Goal: Task Accomplishment & Management: Manage account settings

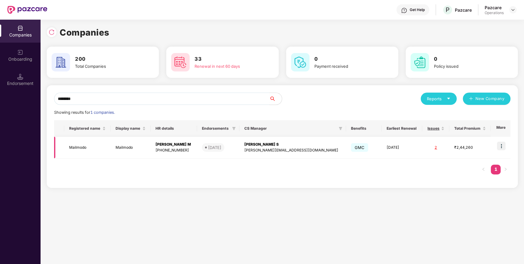
type input "********"
click at [498, 148] on img at bounding box center [501, 146] width 9 height 9
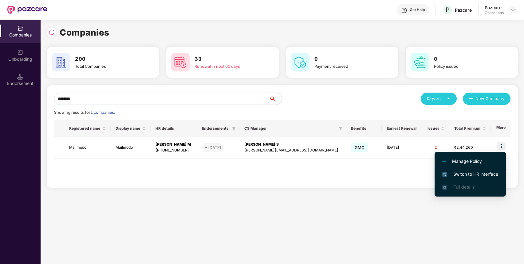
click at [481, 172] on span "Switch to HR interface" at bounding box center [470, 174] width 56 height 7
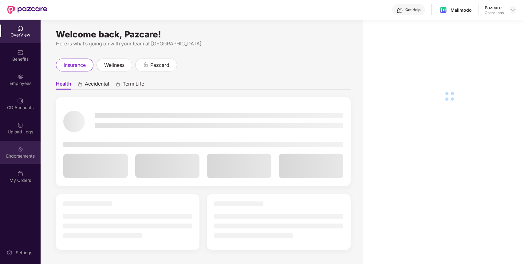
click at [29, 150] on div "Endorsements" at bounding box center [20, 152] width 41 height 23
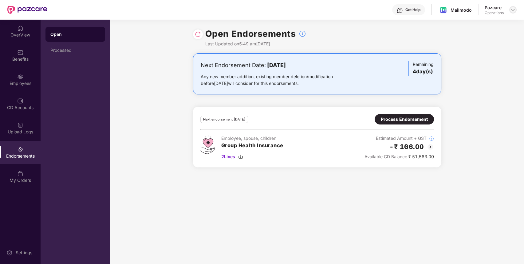
click at [513, 7] on img at bounding box center [512, 9] width 5 height 5
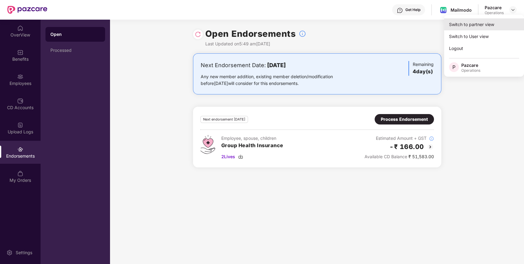
click at [496, 22] on div "Switch to partner view" at bounding box center [484, 24] width 80 height 12
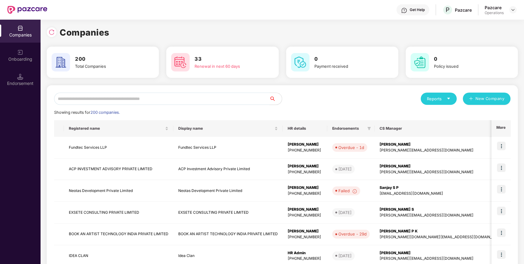
click at [175, 103] on input "text" at bounding box center [161, 99] width 215 height 12
paste input "********"
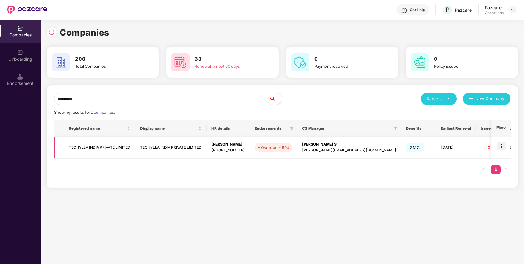
type input "********"
click at [500, 146] on img at bounding box center [501, 146] width 9 height 9
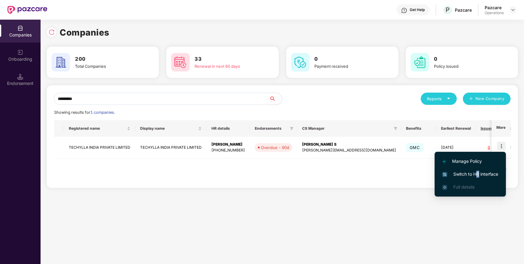
click at [477, 175] on span "Switch to HR interface" at bounding box center [470, 174] width 56 height 7
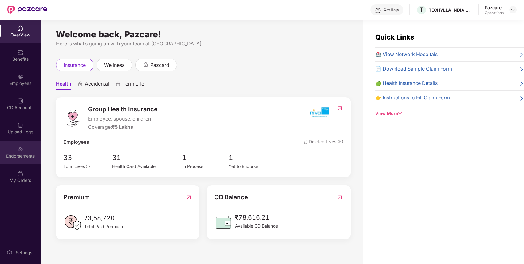
click at [15, 160] on div "Endorsements" at bounding box center [20, 152] width 41 height 23
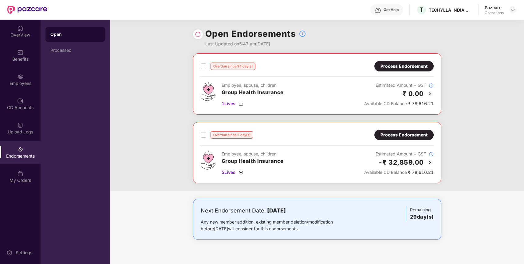
click at [404, 70] on div "Process Endorsement" at bounding box center [403, 66] width 59 height 10
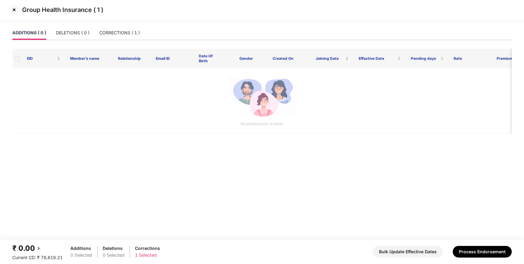
click at [13, 11] on img at bounding box center [14, 10] width 10 height 10
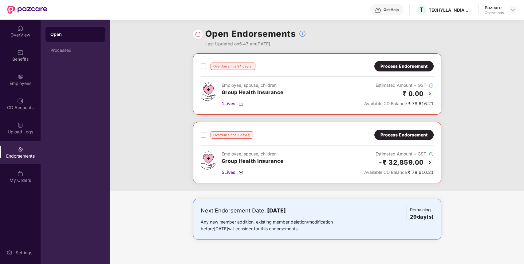
click at [412, 130] on div "Process Endorsement" at bounding box center [403, 135] width 59 height 10
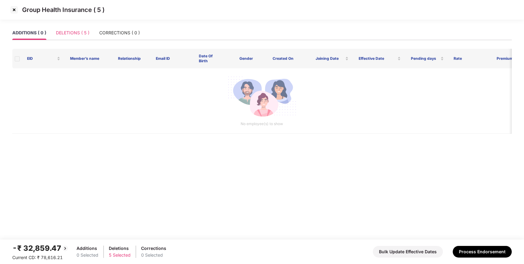
click at [77, 27] on div "DELETIONS ( 5 )" at bounding box center [72, 33] width 33 height 14
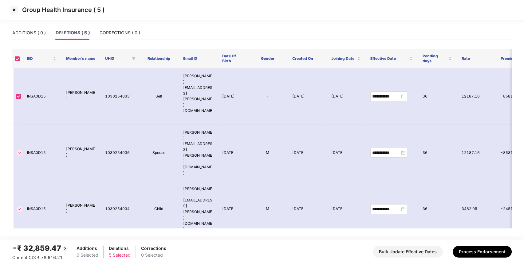
click at [14, 11] on img at bounding box center [14, 10] width 10 height 10
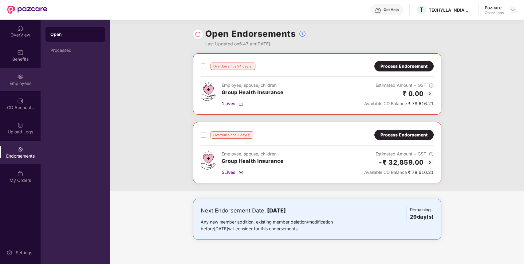
click at [22, 76] on img at bounding box center [20, 77] width 6 height 6
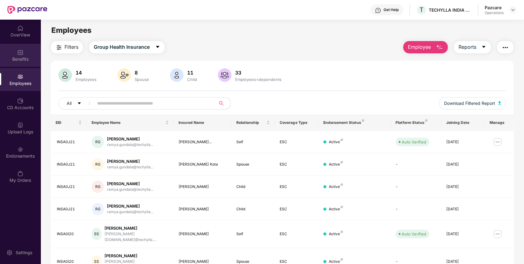
click at [24, 57] on div "Benefits" at bounding box center [20, 59] width 41 height 6
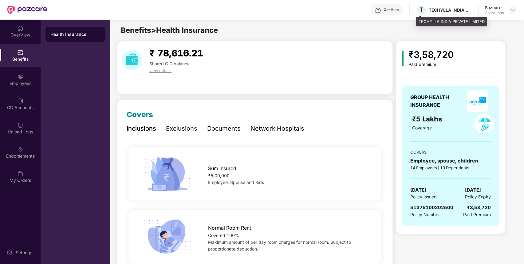
click at [439, 10] on div "TECHYLLA INDIA PRIVATE LIMITED" at bounding box center [449, 10] width 43 height 6
copy div "TECHYLLA"
click at [513, 8] on img at bounding box center [512, 9] width 5 height 5
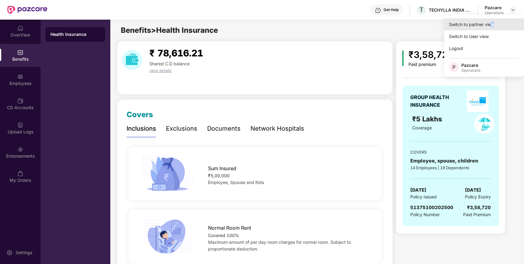
click at [492, 23] on div "Switch to partner view" at bounding box center [484, 24] width 80 height 12
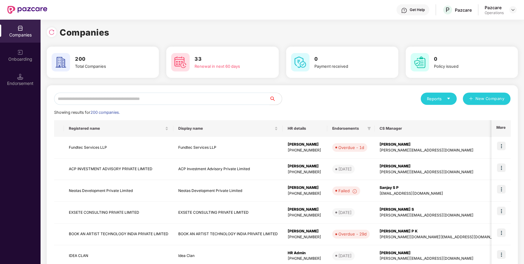
click at [166, 102] on input "text" at bounding box center [161, 99] width 215 height 12
paste input "********"
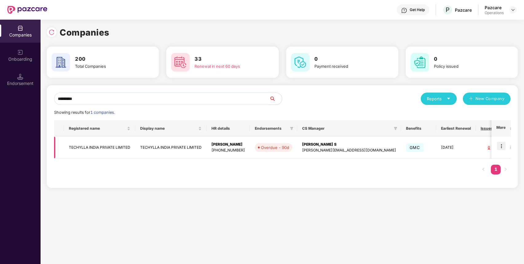
type input "********"
click at [99, 150] on td "TECHYLLA INDIA PRIVATE LIMITED" at bounding box center [99, 148] width 71 height 22
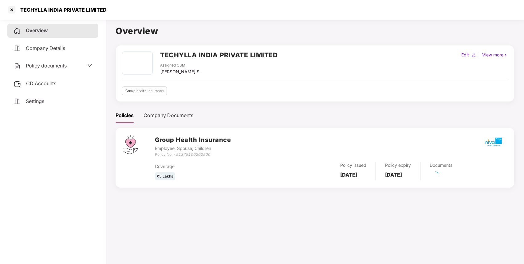
click at [25, 99] on div "Settings" at bounding box center [52, 102] width 91 height 14
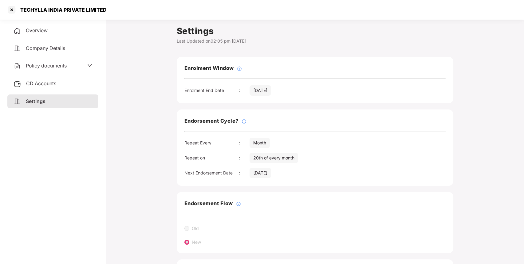
click at [68, 35] on div "Overview" at bounding box center [52, 31] width 91 height 14
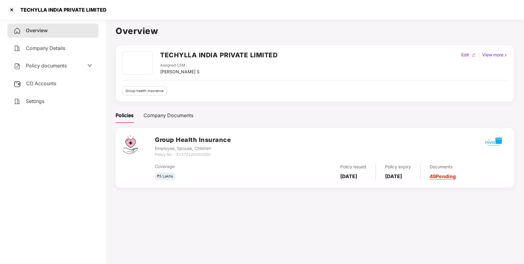
click at [80, 63] on div "Policy documents" at bounding box center [53, 66] width 79 height 8
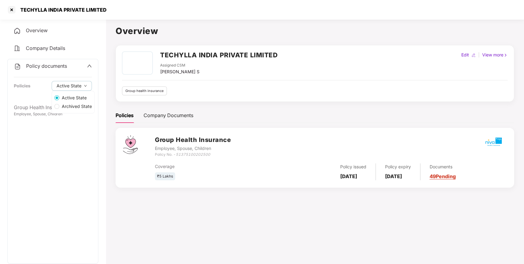
click at [52, 107] on label "Archived State" at bounding box center [73, 106] width 42 height 9
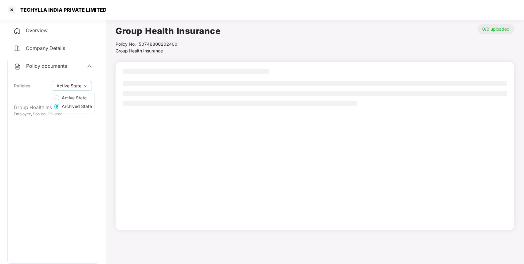
click at [64, 100] on span "Active State" at bounding box center [74, 98] width 30 height 7
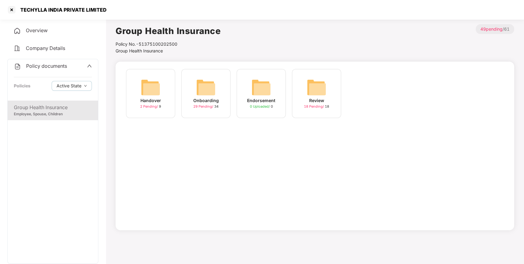
click at [18, 109] on div "Group Health Insurance" at bounding box center [53, 108] width 78 height 8
click at [64, 115] on div "Employee, Spouse, Children" at bounding box center [53, 114] width 78 height 6
click at [201, 95] on img at bounding box center [206, 88] width 20 height 20
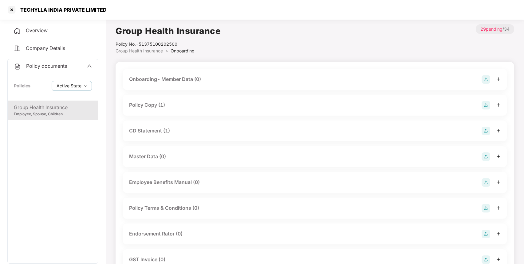
click at [53, 27] on div "Overview" at bounding box center [52, 31] width 91 height 14
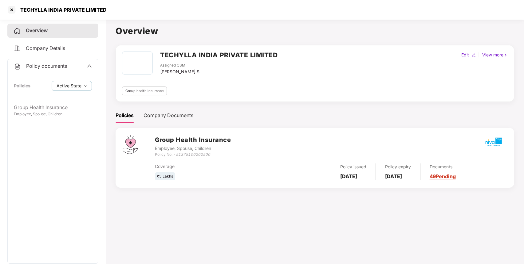
click at [175, 53] on h2 "TECHYLLA INDIA PRIVATE LIMITED" at bounding box center [218, 55] width 117 height 10
copy h2 "TECHYLLA"
click at [175, 53] on h2 "TECHYLLA INDIA PRIVATE LIMITED" at bounding box center [218, 55] width 117 height 10
click at [63, 32] on div "Overview" at bounding box center [52, 31] width 91 height 14
click at [10, 9] on div at bounding box center [12, 10] width 10 height 10
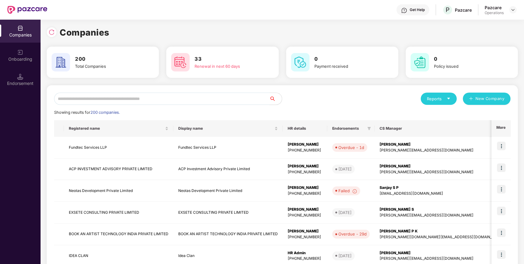
click at [224, 98] on input "text" at bounding box center [161, 99] width 215 height 12
paste input "********"
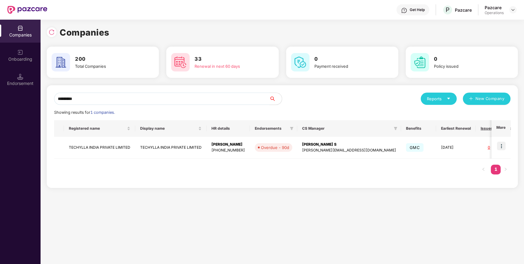
type input "********"
click at [499, 146] on img at bounding box center [501, 146] width 9 height 9
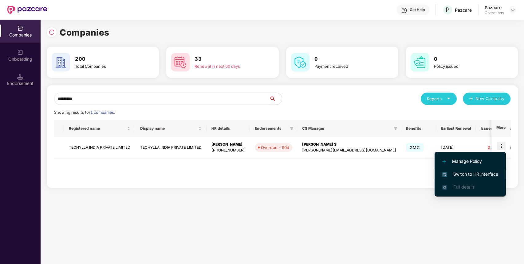
click at [480, 173] on span "Switch to HR interface" at bounding box center [470, 174] width 56 height 7
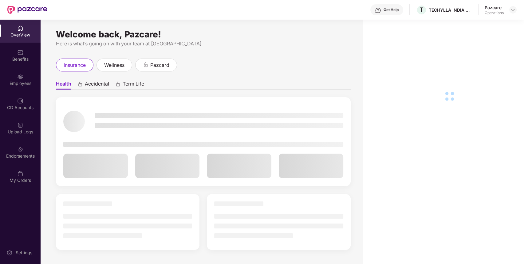
click at [18, 151] on img at bounding box center [20, 149] width 6 height 6
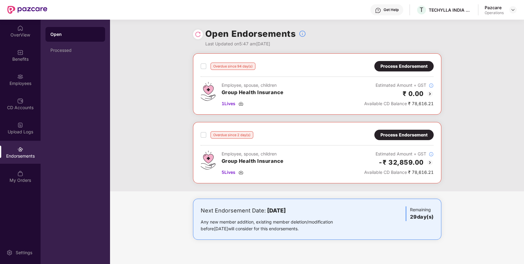
click at [394, 67] on div "Process Endorsement" at bounding box center [403, 66] width 47 height 7
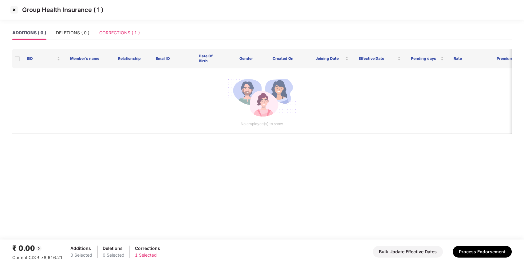
click at [115, 28] on div "CORRECTIONS ( 1 )" at bounding box center [119, 33] width 41 height 14
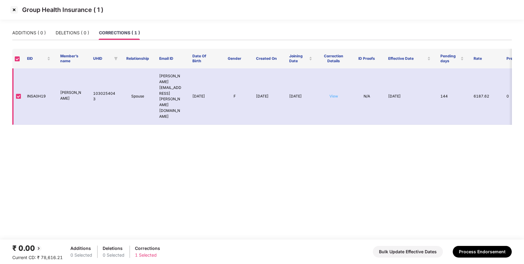
click at [335, 94] on link "View" at bounding box center [333, 96] width 9 height 5
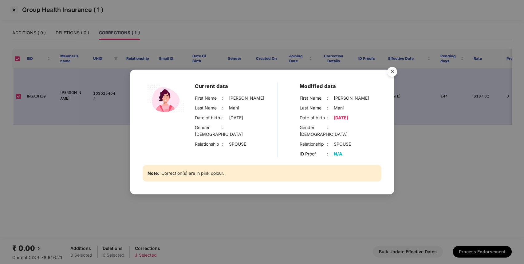
click at [392, 76] on img "Close" at bounding box center [391, 72] width 17 height 17
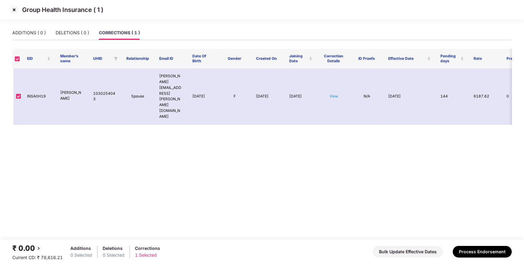
click at [15, 10] on img at bounding box center [14, 10] width 10 height 10
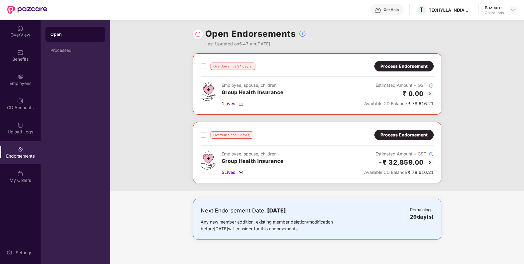
click at [19, 68] on div "Employees" at bounding box center [20, 79] width 41 height 23
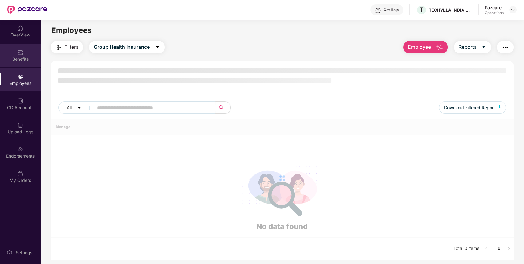
click at [21, 64] on div "Benefits" at bounding box center [20, 55] width 41 height 23
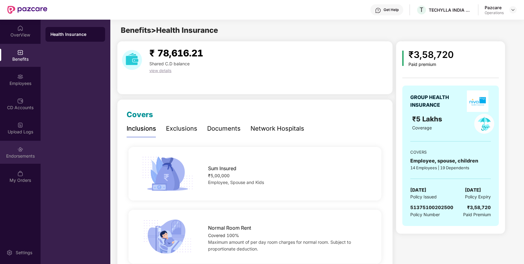
click at [20, 159] on div "Endorsements" at bounding box center [20, 152] width 41 height 23
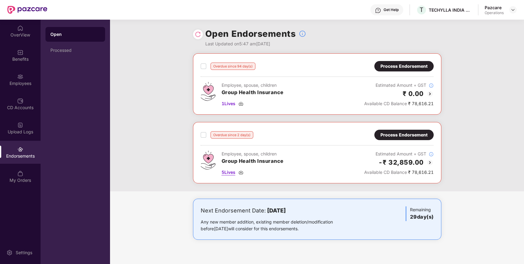
click at [231, 173] on span "5 Lives" at bounding box center [228, 172] width 14 height 7
click at [233, 103] on span "1 Lives" at bounding box center [228, 103] width 14 height 7
click at [66, 45] on div "Processed" at bounding box center [75, 50] width 60 height 15
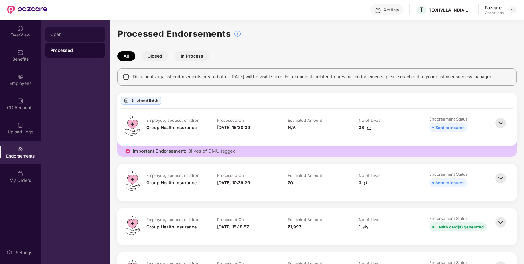
click at [72, 39] on div "Open" at bounding box center [75, 34] width 60 height 15
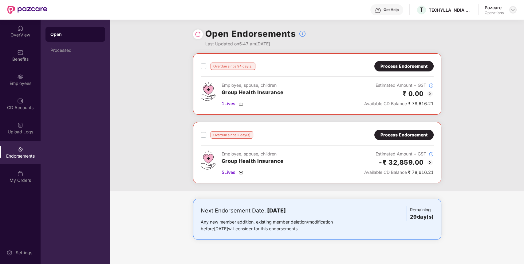
click at [512, 11] on img at bounding box center [512, 9] width 5 height 5
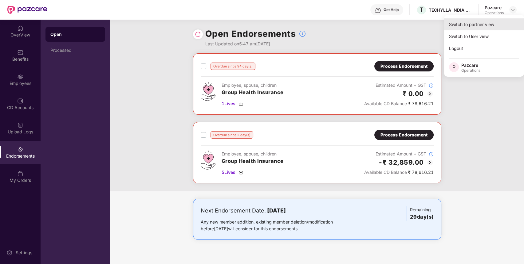
click at [497, 23] on div "Switch to partner view" at bounding box center [484, 24] width 80 height 12
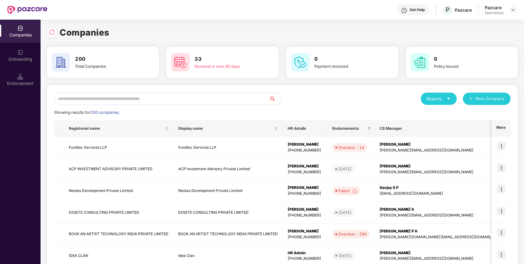
click at [244, 101] on input "text" at bounding box center [161, 99] width 215 height 12
paste input "********"
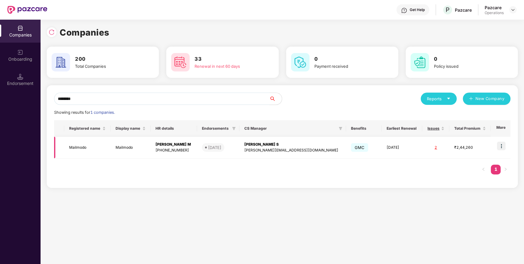
type input "********"
click at [504, 145] on img at bounding box center [501, 146] width 9 height 9
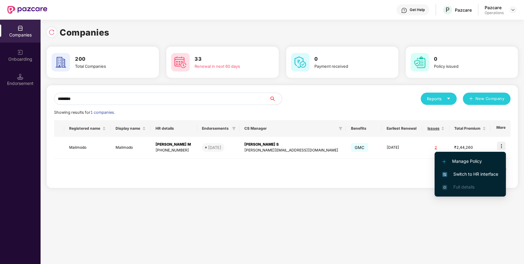
click at [449, 174] on span "Switch to HR interface" at bounding box center [470, 174] width 56 height 7
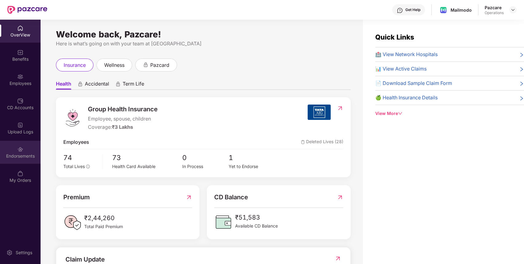
click at [19, 161] on div "Endorsements" at bounding box center [20, 152] width 41 height 23
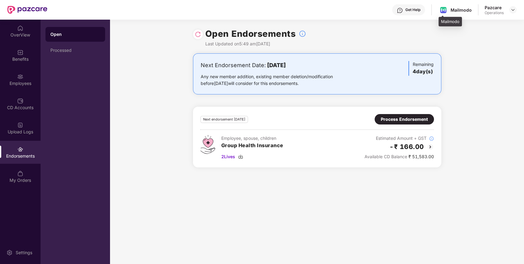
click at [462, 10] on div "Mailmodo" at bounding box center [460, 10] width 21 height 6
copy div "Mailmodo"
click at [232, 158] on span "2 Lives" at bounding box center [228, 157] width 14 height 7
click at [422, 121] on div "Process Endorsement" at bounding box center [403, 119] width 47 height 7
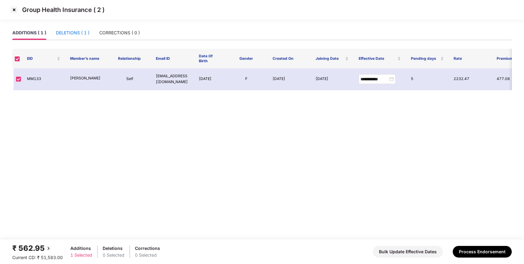
click at [86, 32] on div "DELETIONS ( 1 )" at bounding box center [72, 32] width 33 height 7
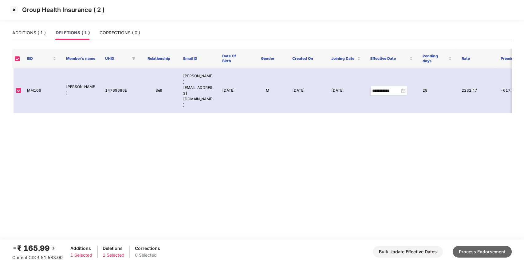
click at [498, 256] on button "Process Endorsement" at bounding box center [481, 252] width 59 height 12
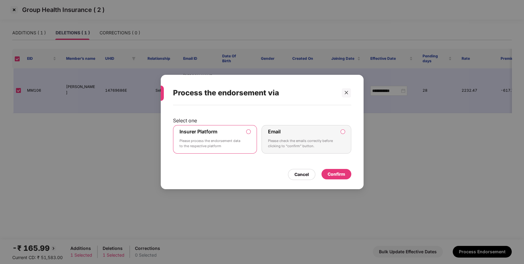
click at [338, 176] on div "Confirm" at bounding box center [336, 174] width 18 height 7
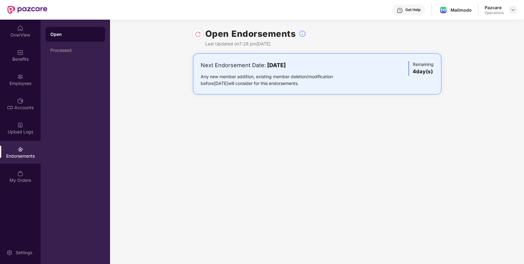
click at [514, 8] on img at bounding box center [512, 9] width 5 height 5
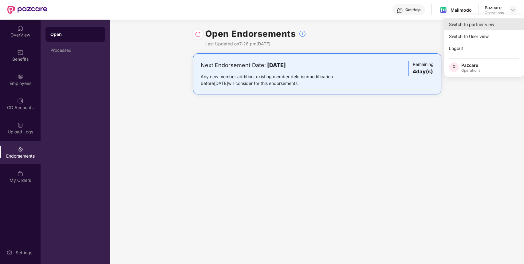
click at [482, 25] on div "Switch to partner view" at bounding box center [484, 24] width 80 height 12
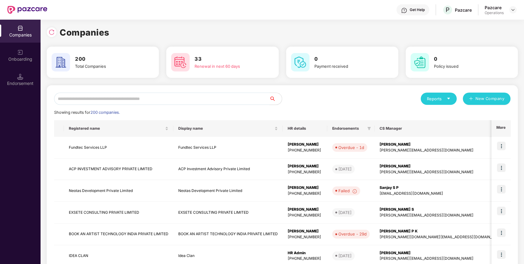
click at [234, 96] on input "text" at bounding box center [161, 99] width 215 height 12
paste input "**********"
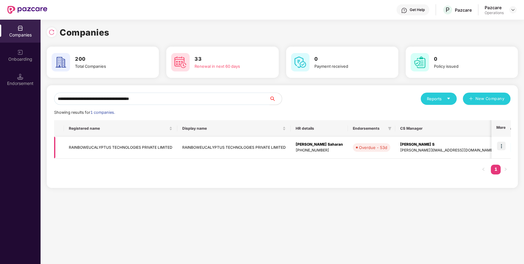
type input "**********"
click at [501, 147] on img at bounding box center [501, 146] width 9 height 9
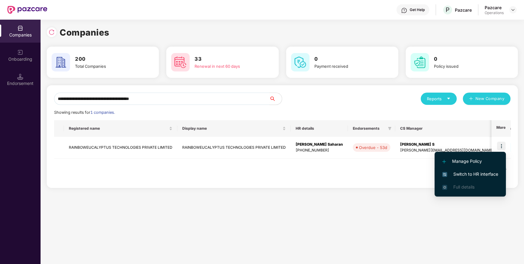
click at [478, 171] on span "Switch to HR interface" at bounding box center [470, 174] width 56 height 7
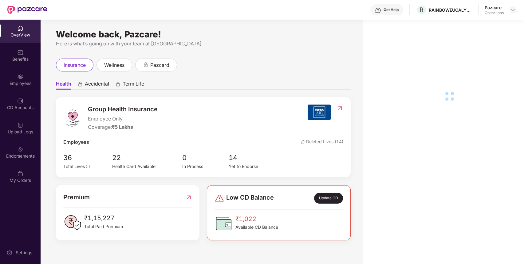
click at [17, 158] on div "Endorsements" at bounding box center [20, 156] width 41 height 6
